Goal: Information Seeking & Learning: Check status

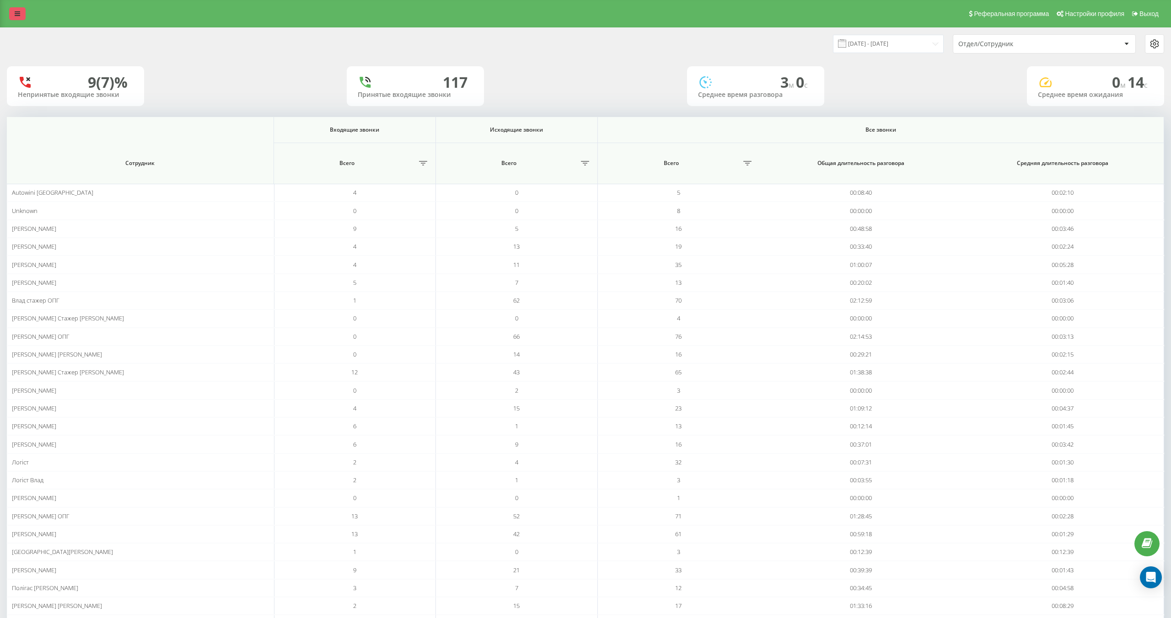
click at [22, 14] on link at bounding box center [17, 13] width 16 height 13
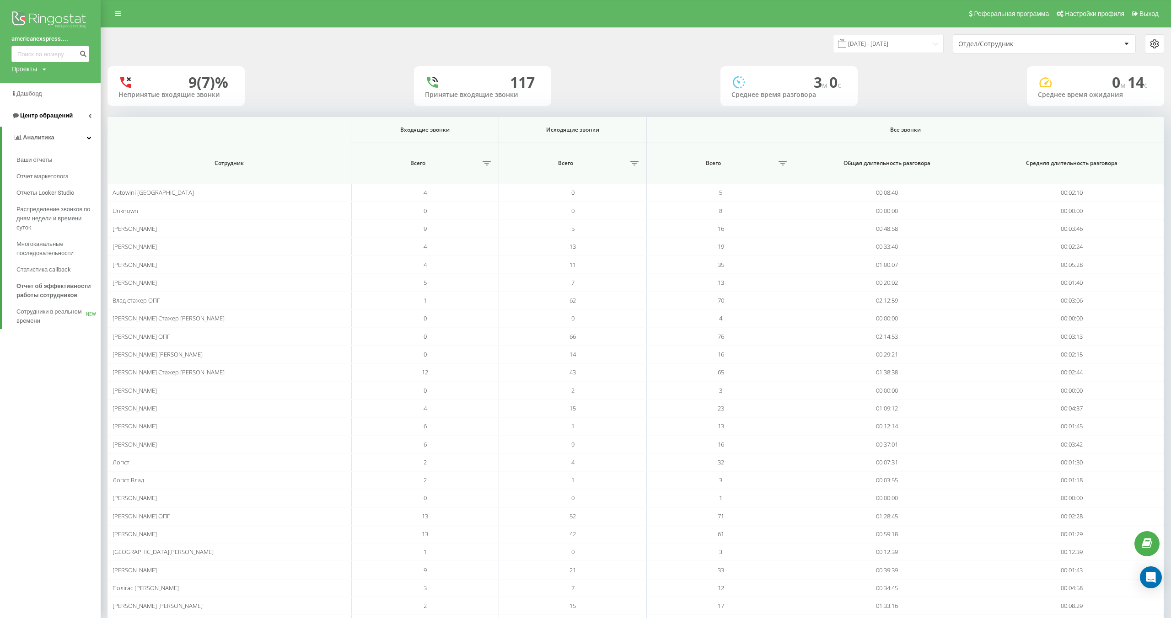
click at [46, 116] on span "Центр обращений" at bounding box center [46, 115] width 53 height 7
click at [47, 141] on span "Журнал звонков" at bounding box center [40, 138] width 48 height 9
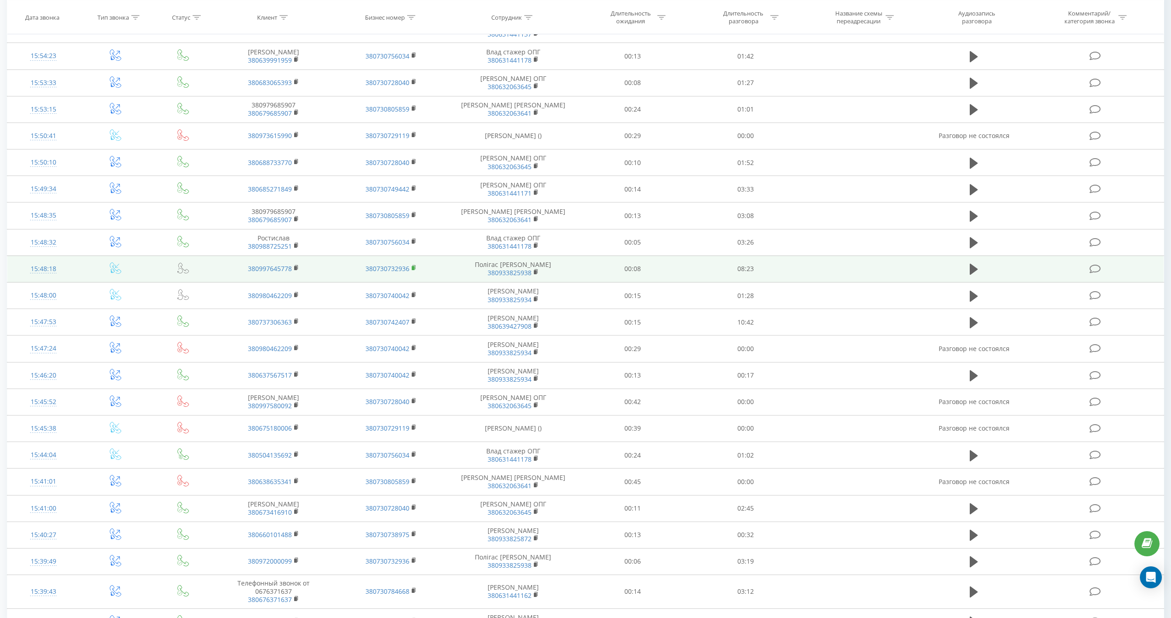
scroll to position [182, 0]
click at [295, 264] on rect at bounding box center [295, 266] width 3 height 4
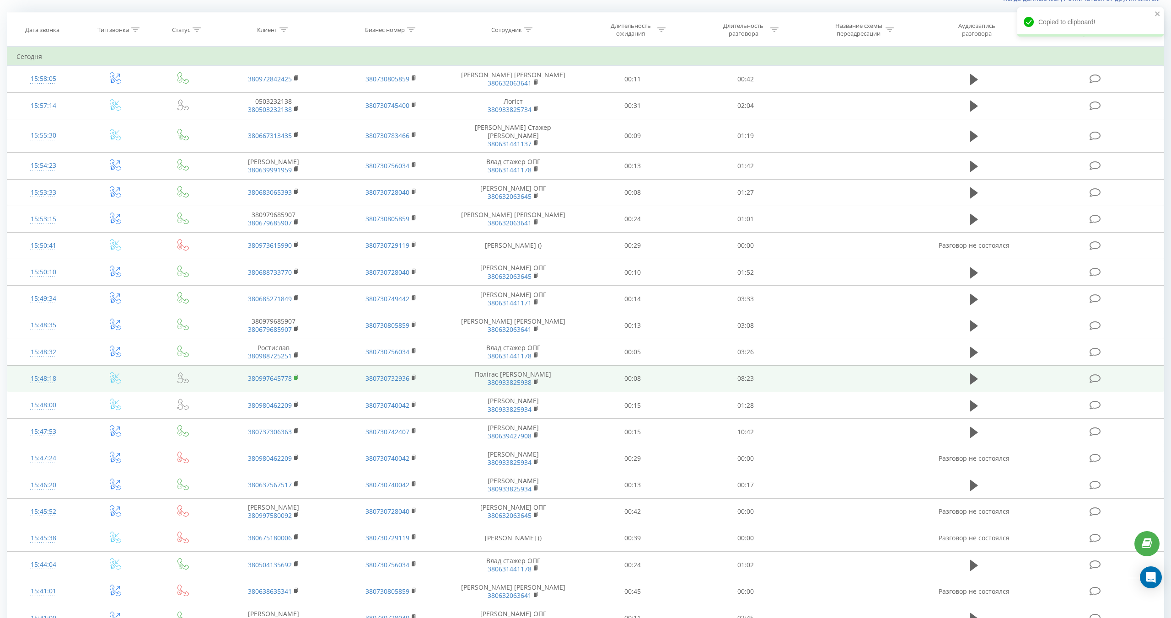
scroll to position [0, 0]
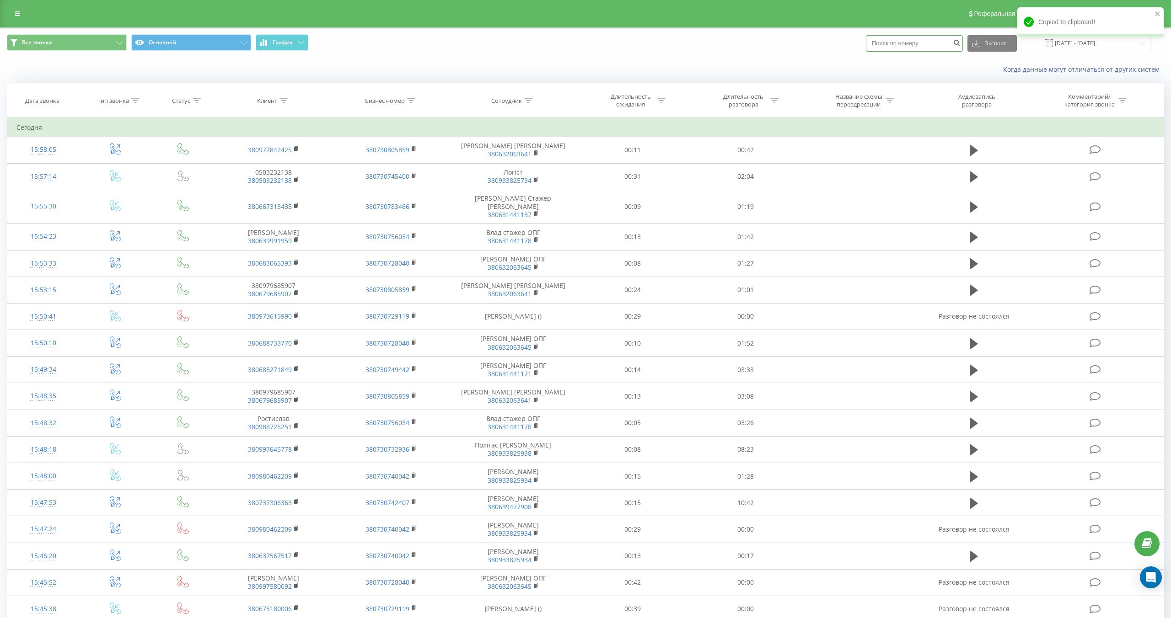
click at [950, 47] on input at bounding box center [914, 43] width 97 height 16
paste input "380997645778"
type input "380997645778"
click at [960, 42] on icon "submit" at bounding box center [957, 41] width 8 height 5
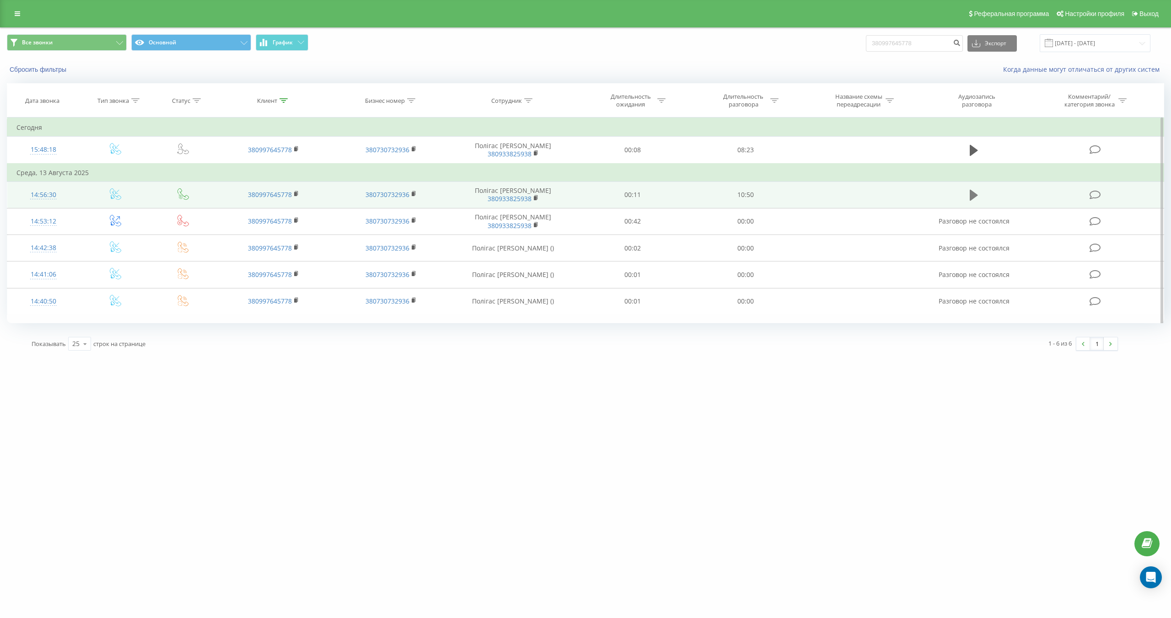
click at [973, 201] on icon at bounding box center [974, 195] width 8 height 11
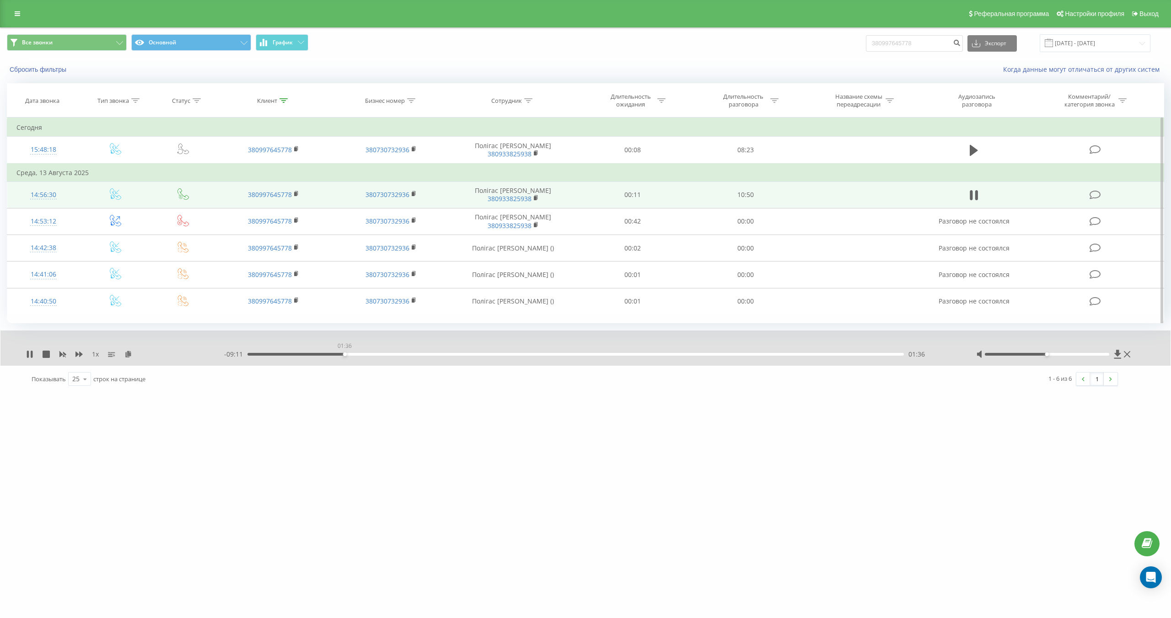
click at [344, 356] on div "01:36" at bounding box center [575, 354] width 656 height 3
click at [377, 356] on div "01:37" at bounding box center [575, 354] width 656 height 3
click at [420, 356] on div "00:00" at bounding box center [575, 354] width 656 height 3
click at [470, 356] on div "03:39" at bounding box center [575, 354] width 656 height 3
click at [23, 366] on div "1 x - 06:55 03:51 03:51" at bounding box center [585, 348] width 1170 height 35
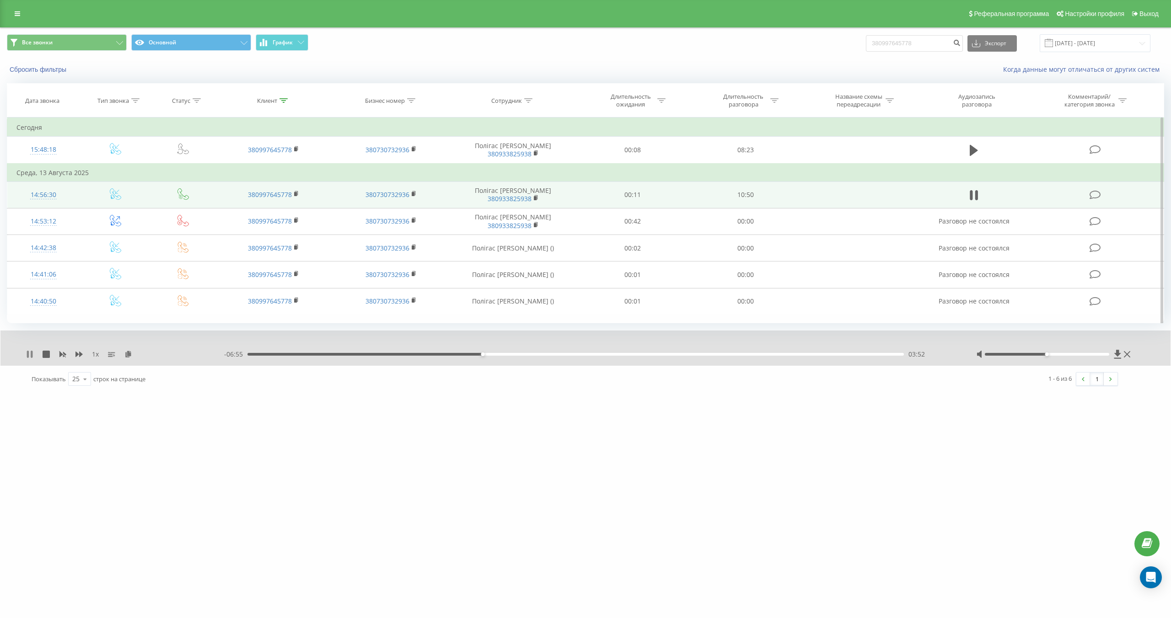
click at [29, 358] on icon at bounding box center [29, 354] width 7 height 7
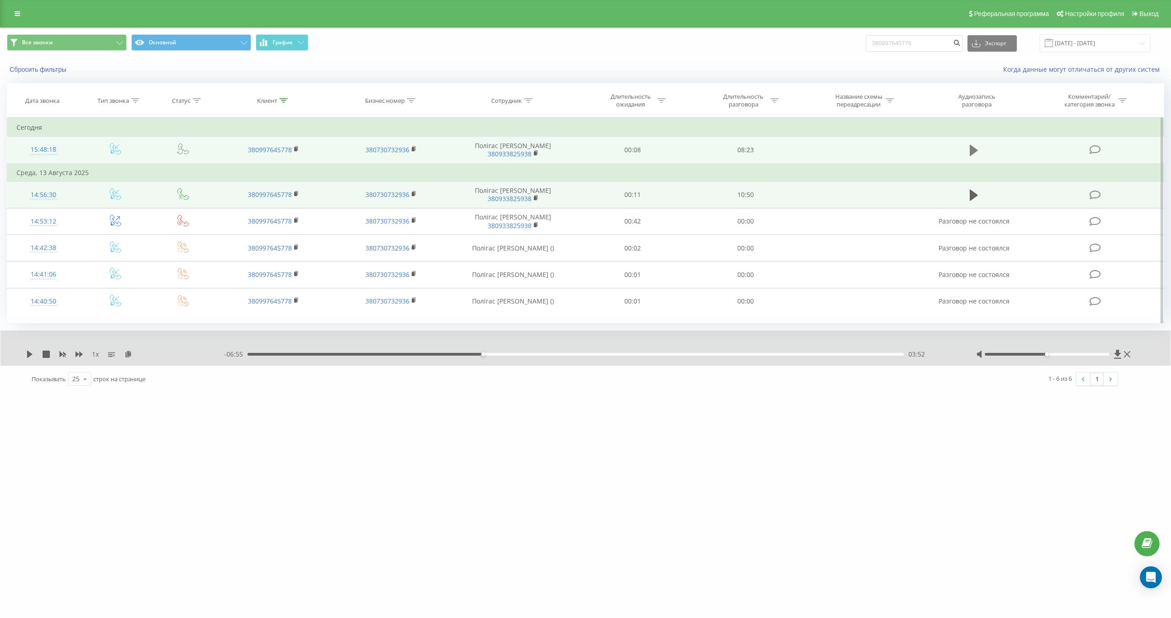
click at [979, 153] on button at bounding box center [974, 151] width 14 height 14
click at [517, 356] on div "03:26" at bounding box center [575, 354] width 656 height 3
click at [504, 356] on div "03:27" at bounding box center [575, 354] width 656 height 3
click at [492, 356] on div "03:17" at bounding box center [575, 354] width 656 height 3
click at [32, 358] on icon at bounding box center [32, 354] width 2 height 7
